Goal: Check status: Check status

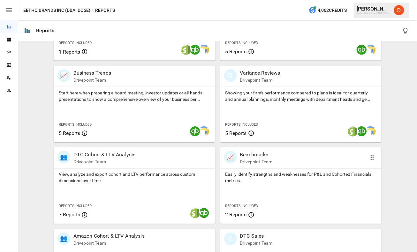
scroll to position [186, 0]
click at [107, 153] on p "DTC Cohort & LTV Analysis" at bounding box center [104, 155] width 62 height 8
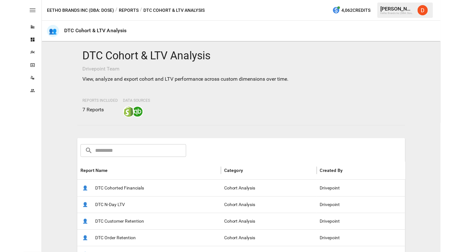
scroll to position [53, 0]
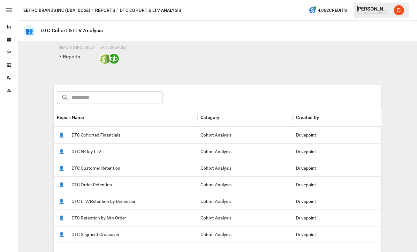
click at [95, 168] on span "DTC Customer Retention" at bounding box center [96, 168] width 49 height 16
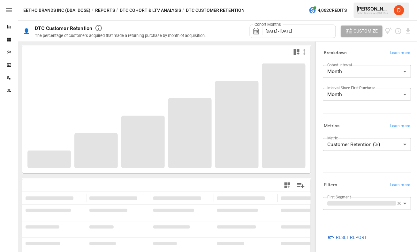
click at [316, 149] on div at bounding box center [315, 147] width 1 height 211
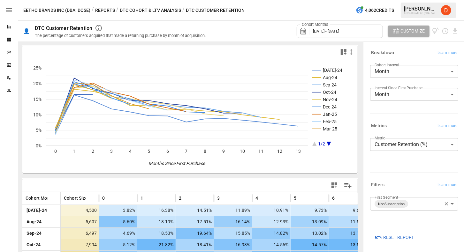
click at [339, 31] on span "[DATE] - [DATE]" at bounding box center [326, 31] width 26 height 5
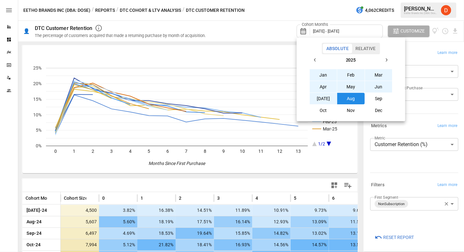
click at [317, 61] on icon "button" at bounding box center [315, 59] width 5 height 5
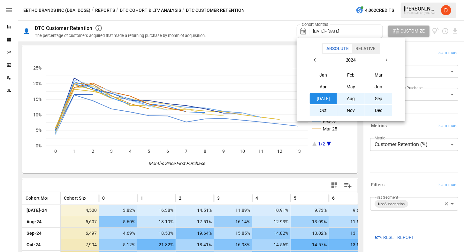
click at [324, 97] on button "[DATE]" at bounding box center [323, 98] width 27 height 11
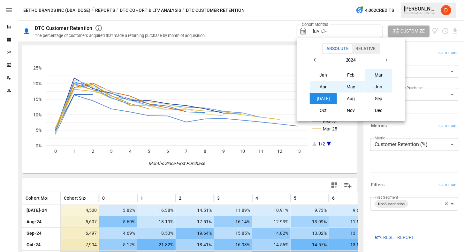
click at [388, 57] on button "button" at bounding box center [386, 59] width 11 height 11
click at [329, 99] on button "[DATE]" at bounding box center [323, 98] width 27 height 11
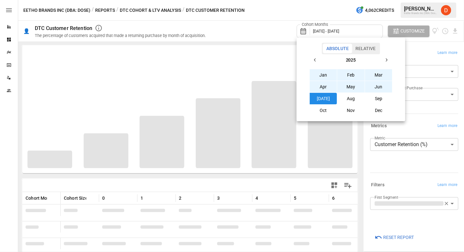
click at [259, 32] on div at bounding box center [232, 126] width 464 height 252
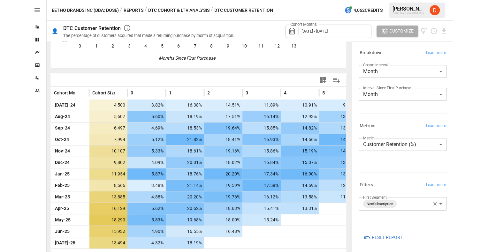
scroll to position [105, 0]
